Goal: Task Accomplishment & Management: Use online tool/utility

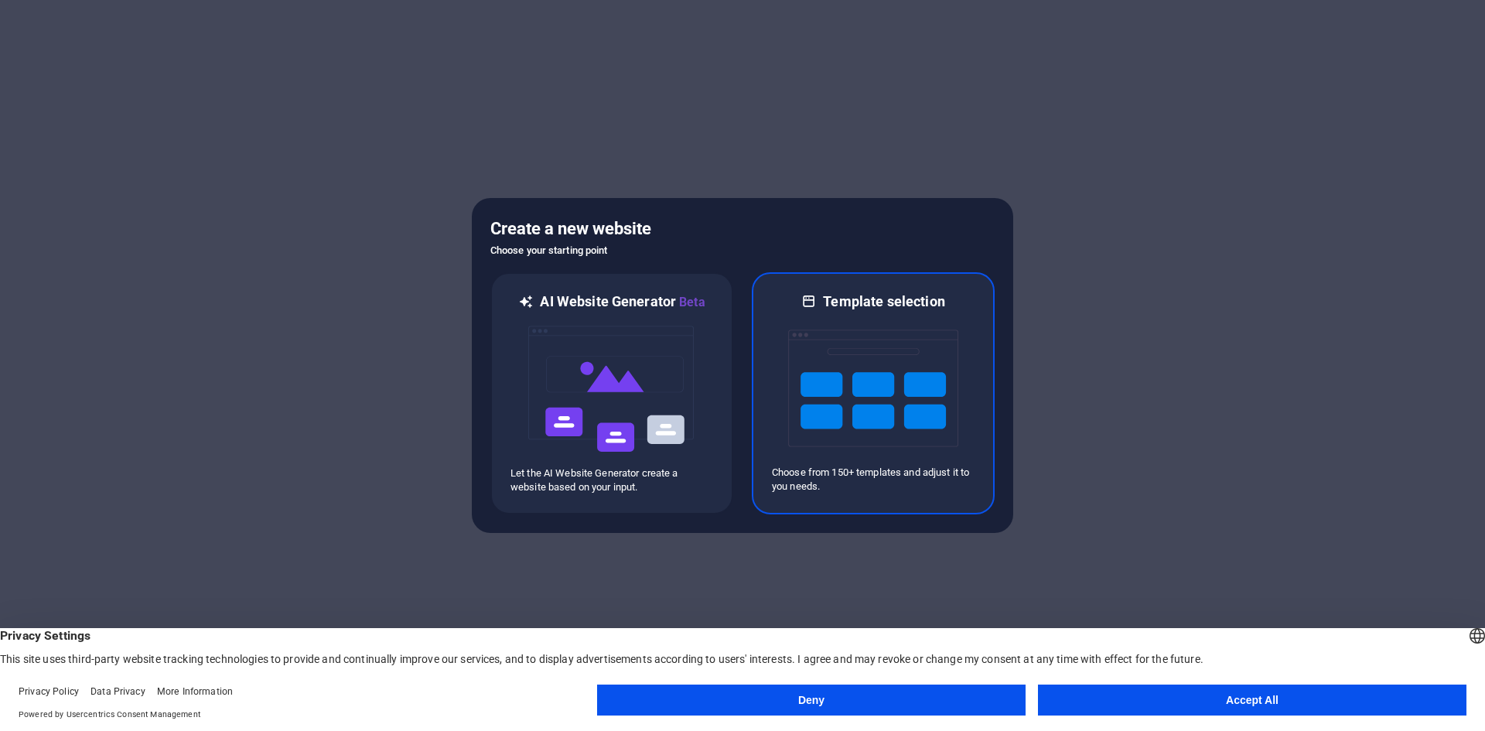
drag, startPoint x: 810, startPoint y: 449, endPoint x: 828, endPoint y: 432, distance: 25.2
click at [825, 337] on img at bounding box center [873, 388] width 170 height 155
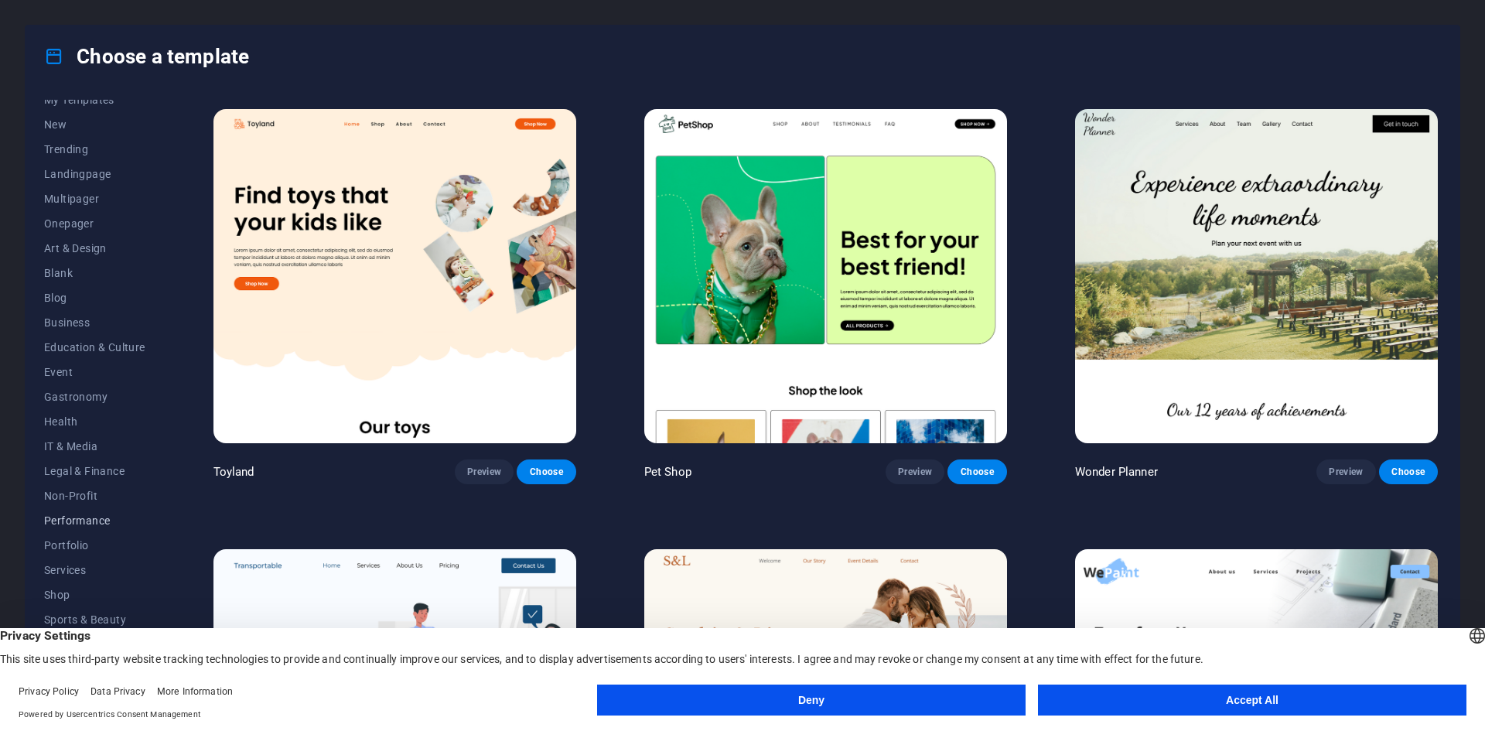
scroll to position [56, 0]
click at [87, 504] on span "Performance" at bounding box center [94, 501] width 101 height 12
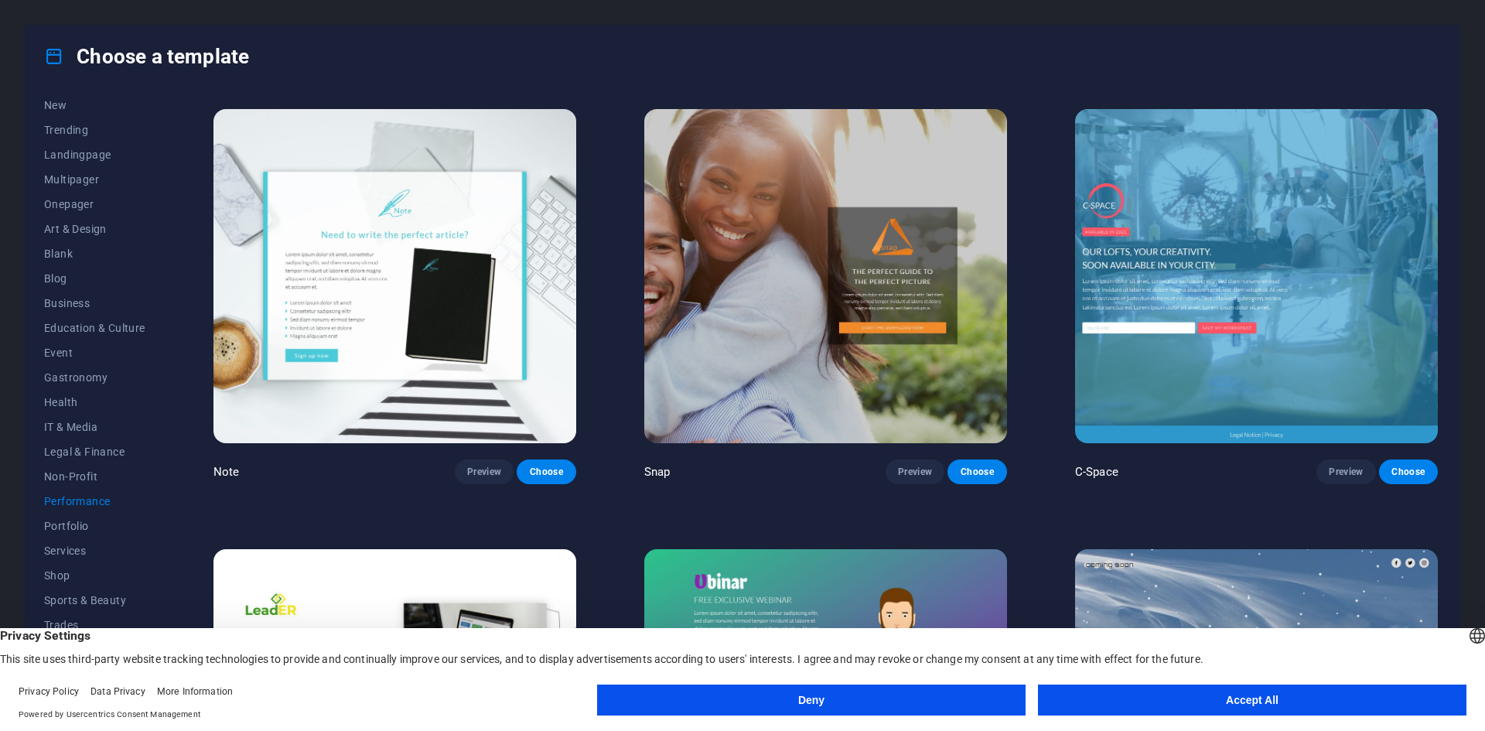
drag, startPoint x: 48, startPoint y: 58, endPoint x: 73, endPoint y: 67, distance: 26.9
click at [49, 59] on icon at bounding box center [54, 56] width 20 height 20
click at [903, 691] on button "Deny" at bounding box center [811, 700] width 429 height 31
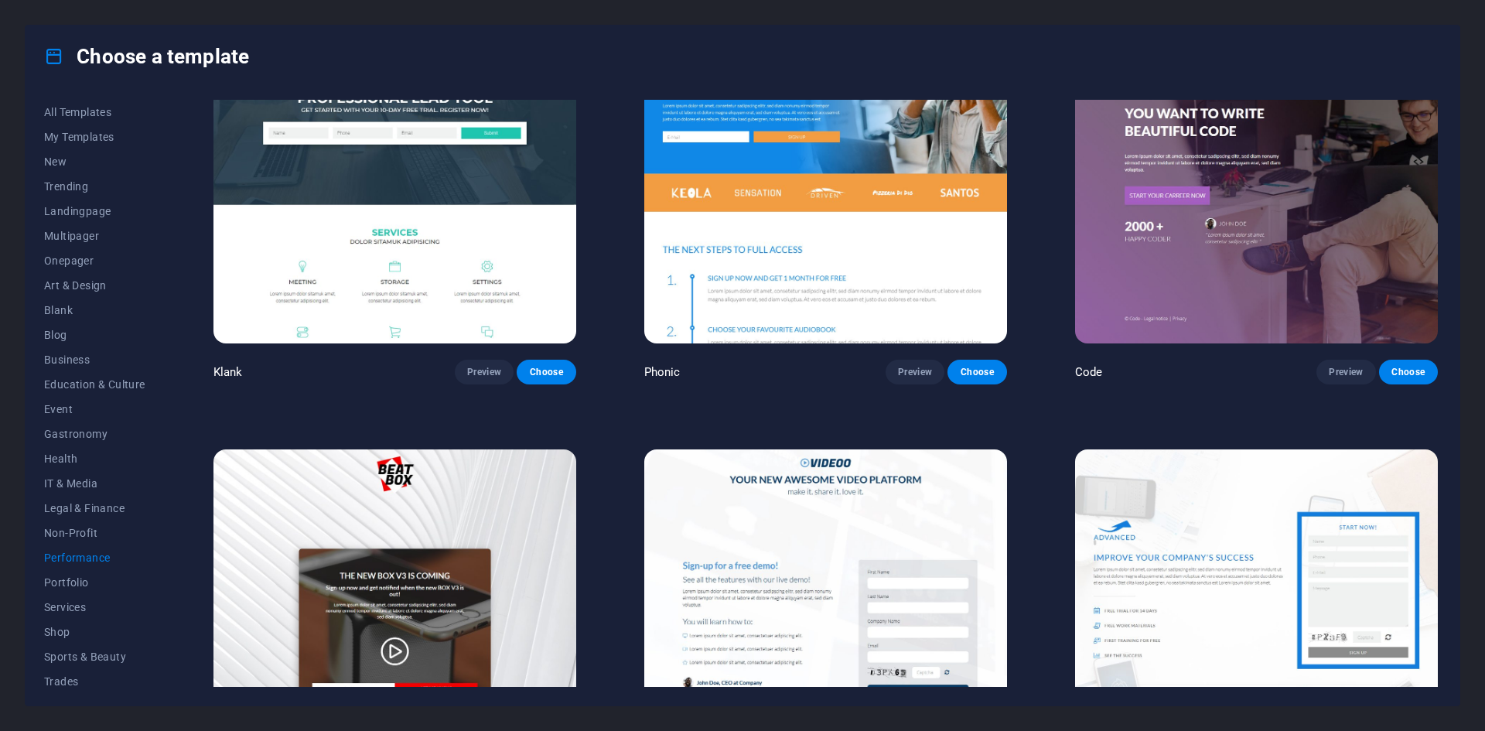
scroll to position [0, 0]
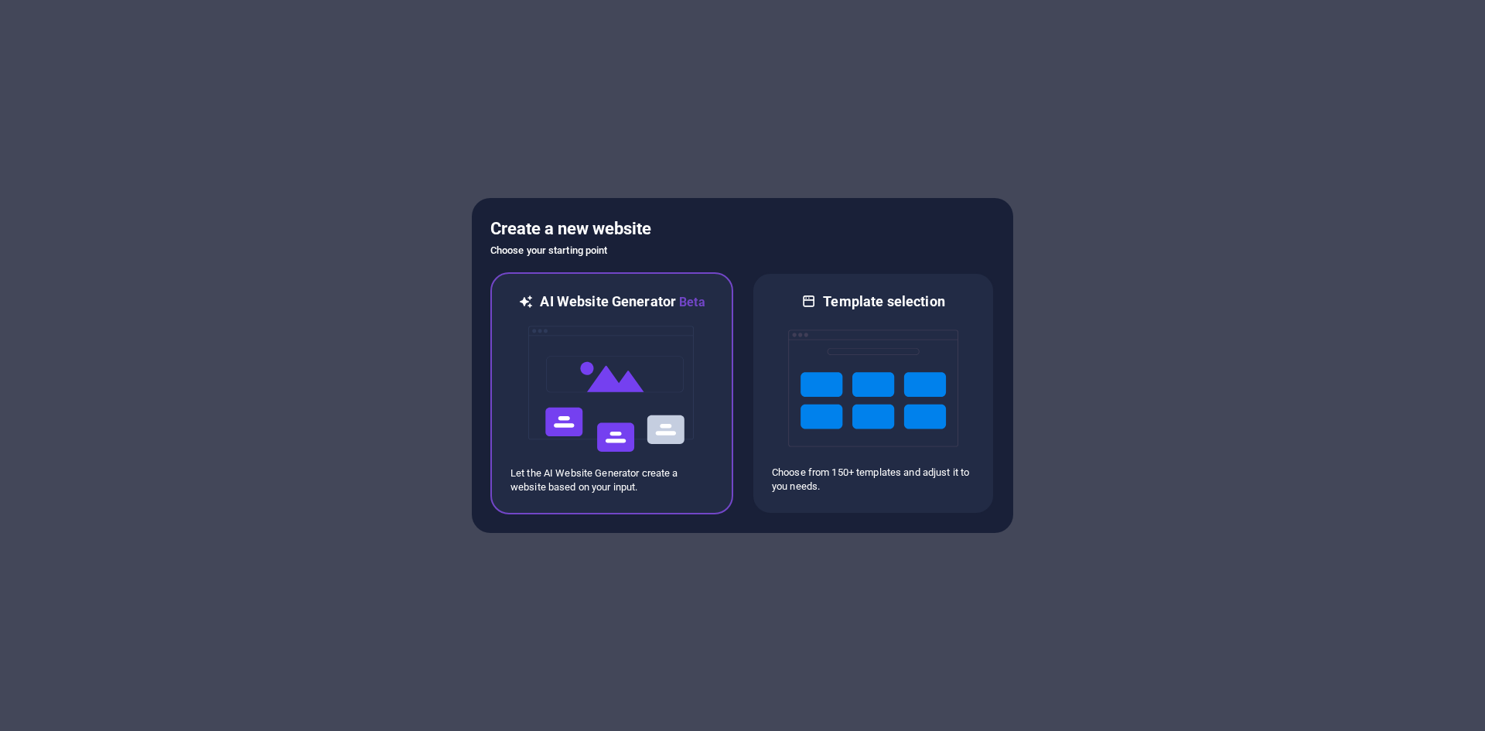
click at [582, 405] on img at bounding box center [612, 389] width 170 height 155
drag, startPoint x: 612, startPoint y: 193, endPoint x: 582, endPoint y: 183, distance: 31.1
